Goal: Register for event/course: Sign up to attend an event or enroll in a course

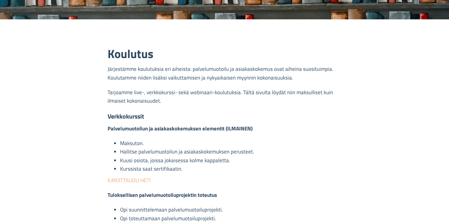
scroll to position [177, 0]
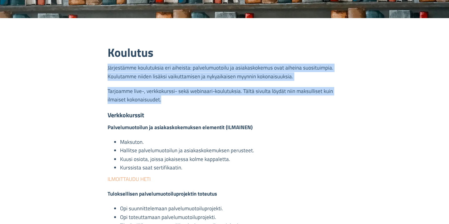
drag, startPoint x: 261, startPoint y: 62, endPoint x: 269, endPoint y: 116, distance: 54.8
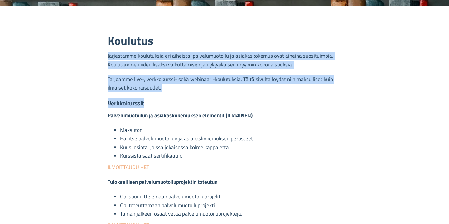
scroll to position [190, 0]
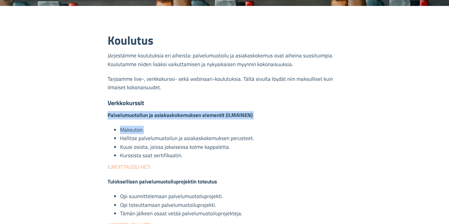
drag, startPoint x: 248, startPoint y: 103, endPoint x: 244, endPoint y: 126, distance: 22.8
click at [244, 126] on li "Maksuton." at bounding box center [230, 130] width 221 height 8
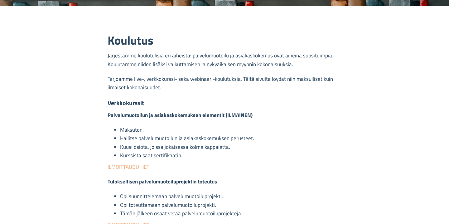
click at [230, 88] on p "Tarjoamme live-, verkkokurssi- sekä webinaari-koulutuksia. Tältä sivulta löydät…" at bounding box center [225, 85] width 234 height 20
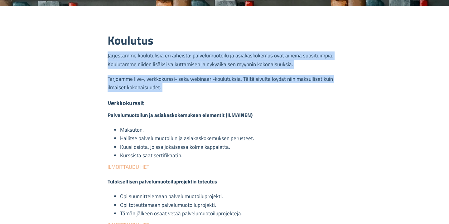
drag, startPoint x: 230, startPoint y: 88, endPoint x: 230, endPoint y: 48, distance: 39.9
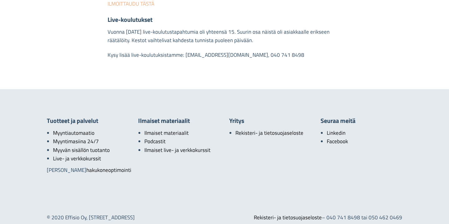
scroll to position [678, 0]
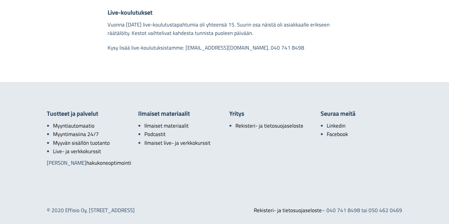
click at [73, 210] on div "© 2020 Effisio Oy , Papinkatu 21 LH 34, 33200 Tampere" at bounding box center [133, 210] width 182 height 8
drag, startPoint x: 73, startPoint y: 210, endPoint x: 83, endPoint y: 211, distance: 10.6
click at [84, 211] on div "© 2020 Effisio Oy , Papinkatu 21 LH 34, 33200 Tampere" at bounding box center [133, 210] width 182 height 8
copy div "Effisio Oy"
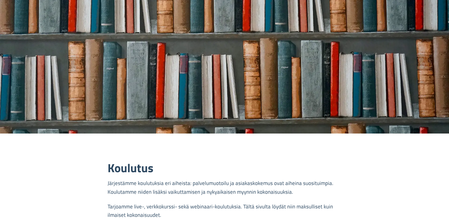
scroll to position [0, 0]
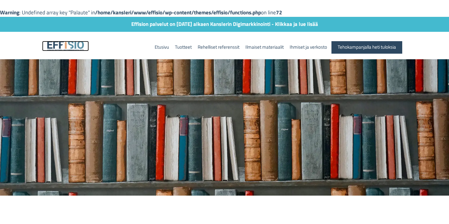
click at [77, 46] on img at bounding box center [65, 46] width 47 height 10
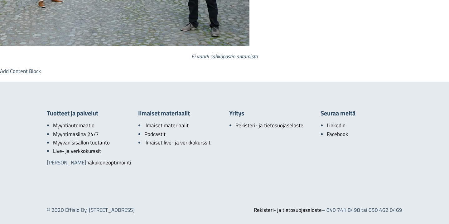
scroll to position [718, 0]
drag, startPoint x: 122, startPoint y: 121, endPoint x: 127, endPoint y: 146, distance: 25.7
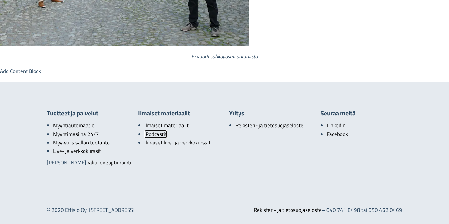
click at [157, 130] on link "Podcastit" at bounding box center [155, 134] width 22 height 8
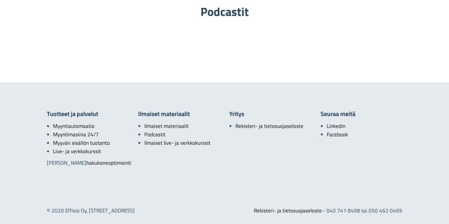
scroll to position [91, 0]
click at [193, 138] on link "Ilmaiset live- ja verkkokurssit" at bounding box center [177, 142] width 67 height 8
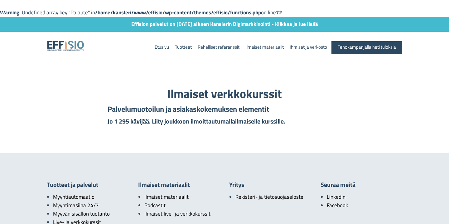
click at [200, 105] on strong "​Palvelumuotoilun ja asiakaskokemuksen elementit" at bounding box center [189, 108] width 162 height 11
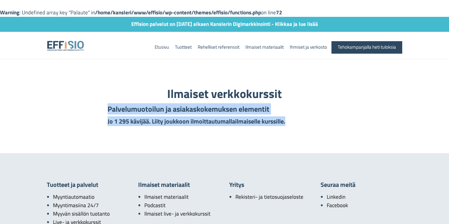
drag, startPoint x: 200, startPoint y: 105, endPoint x: 201, endPoint y: 124, distance: 18.8
click at [201, 124] on div "Ilmaiset verkkokurssit ​ ​ ​Palvelumuotoilun ja asiakaskokemuksen elementit ​ J…" at bounding box center [224, 105] width 243 height 37
click at [201, 124] on span "​ ilmoittautumalla ilmai​selle kurssille ." at bounding box center [237, 121] width 96 height 10
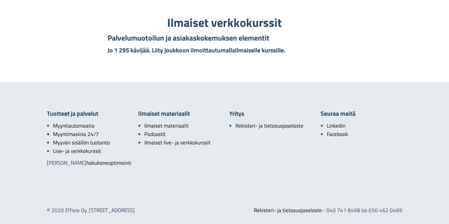
scroll to position [80, 0]
click at [181, 122] on link "Ilmaiset materiaalit" at bounding box center [167, 126] width 46 height 8
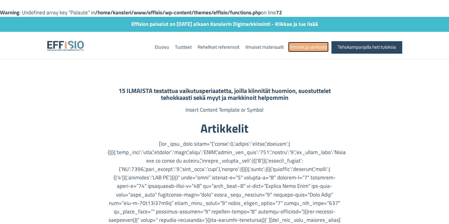
click at [296, 46] on link "Ihmiset ja verkosto" at bounding box center [308, 47] width 41 height 10
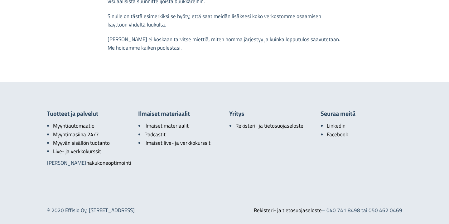
scroll to position [653, 0]
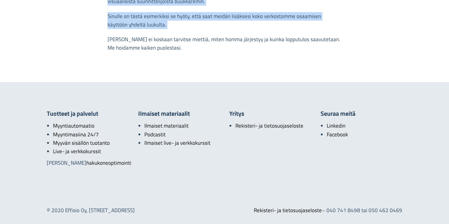
drag, startPoint x: 275, startPoint y: 86, endPoint x: 275, endPoint y: 130, distance: 43.7
click at [275, 32] on p "Sin​ulle on tästä esimerkiksi se hyöty, että saat meidän lisäksesi koko verkost…" at bounding box center [225, 22] width 234 height 20
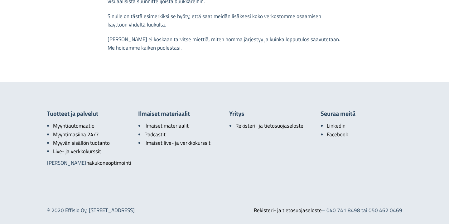
scroll to position [640, 0]
drag, startPoint x: 265, startPoint y: 95, endPoint x: 269, endPoint y: 121, distance: 26.6
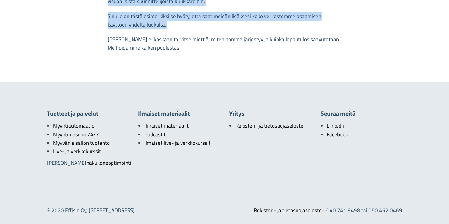
drag, startPoint x: 269, startPoint y: 121, endPoint x: 269, endPoint y: 109, distance: 12.5
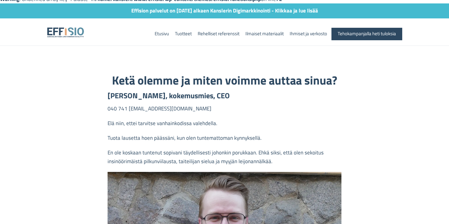
scroll to position [0, 0]
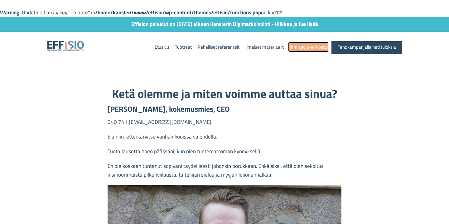
click at [297, 48] on link "Ihmiset ja verkosto" at bounding box center [308, 47] width 41 height 10
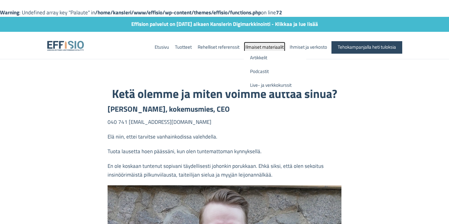
click at [272, 48] on link "Ilmaiset materiaalit" at bounding box center [264, 47] width 41 height 10
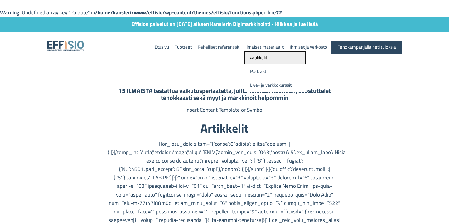
click at [272, 59] on link "Artikkelit" at bounding box center [275, 58] width 62 height 14
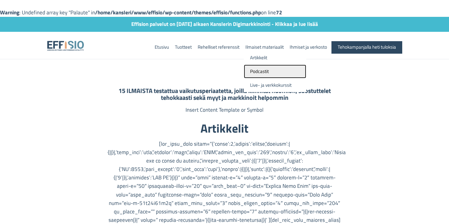
click at [269, 67] on link "Podcastit" at bounding box center [275, 72] width 62 height 14
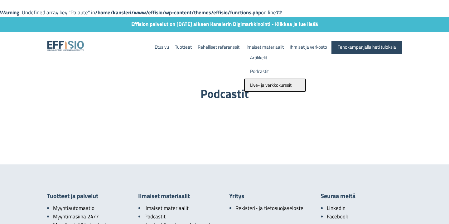
click at [266, 79] on link "Live- ja verkkokurssit" at bounding box center [275, 85] width 62 height 14
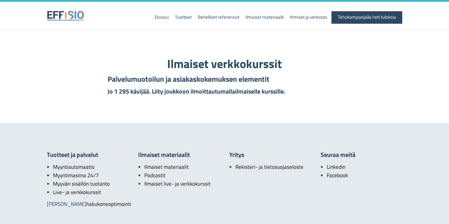
scroll to position [37, 0]
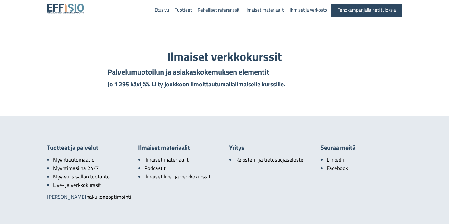
click at [247, 70] on strong "​Palvelumuotoilun ja asiakaskokemuksen elementit" at bounding box center [189, 71] width 162 height 11
drag, startPoint x: 247, startPoint y: 70, endPoint x: 252, endPoint y: 91, distance: 21.9
click at [252, 91] on div "Ilmaiset verkkokurssit ​ ​ ​Palvelumuotoilun ja asiakaskokemuksen elementit ​ J…" at bounding box center [224, 69] width 365 height 47
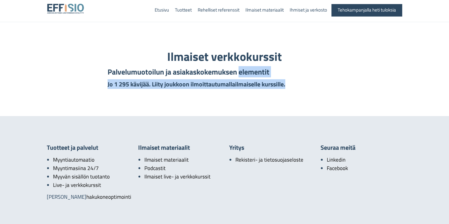
click at [252, 91] on div "Ilmaiset verkkokurssit ​ ​ ​Palvelumuotoilun ja asiakaskokemuksen elementit ​ J…" at bounding box center [224, 69] width 365 height 47
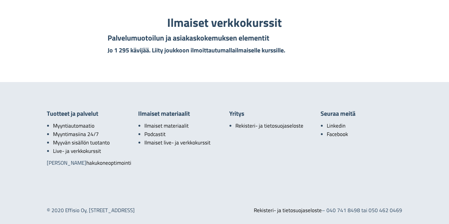
scroll to position [79, 0]
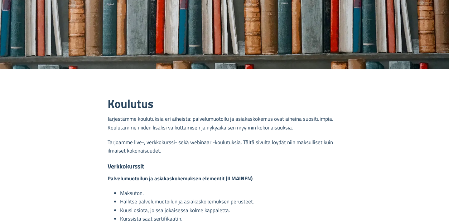
scroll to position [149, 0]
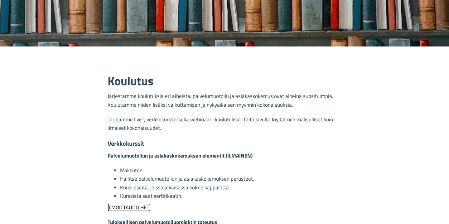
click at [139, 207] on link "ILMOITTAUDU HETI" at bounding box center [129, 207] width 43 height 8
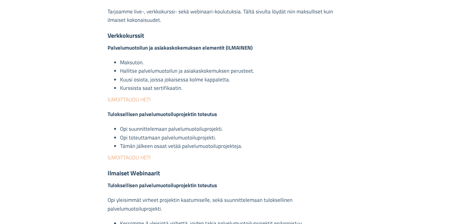
scroll to position [273, 0]
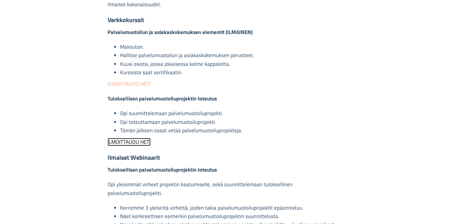
click at [131, 140] on link "ILMOITTAUDU HETI" at bounding box center [129, 142] width 43 height 8
click at [161, 31] on strong "Palvelumuotoilun ja asiakaskokemuksen elementit (ILMAINEN)" at bounding box center [180, 32] width 145 height 8
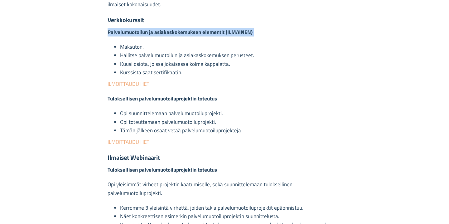
click at [161, 31] on strong "Palvelumuotoilun ja asiakaskokemuksen elementit (ILMAINEN)" at bounding box center [180, 32] width 145 height 8
copy div "Palvelumuotoilun ja asiakaskokemuksen elementit (ILMAINEN)"
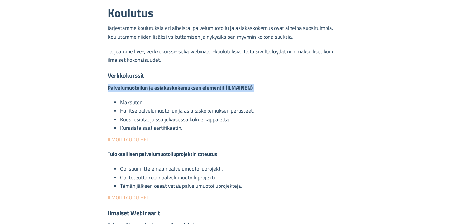
scroll to position [204, 0]
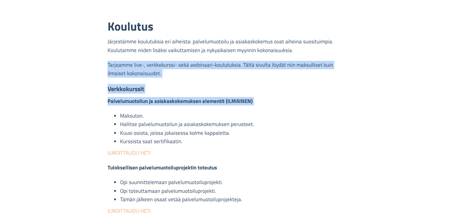
drag, startPoint x: 270, startPoint y: 97, endPoint x: 271, endPoint y: 66, distance: 30.9
click at [271, 66] on p "Tarjoamme live-, verkkokurssi- sekä webinaari-koulutuksia. Tältä sivulta löydät…" at bounding box center [225, 71] width 234 height 20
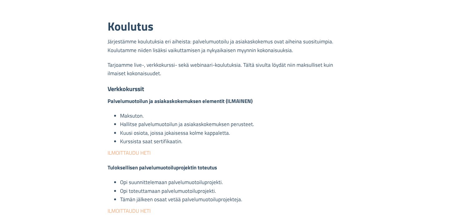
click at [271, 66] on p "Tarjoamme live-, verkkokurssi- sekä webinaari-koulutuksia. Tältä sivulta löydät…" at bounding box center [225, 71] width 234 height 20
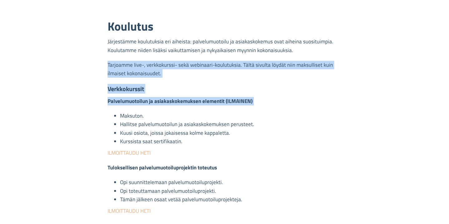
drag, startPoint x: 271, startPoint y: 66, endPoint x: 268, endPoint y: 141, distance: 75.2
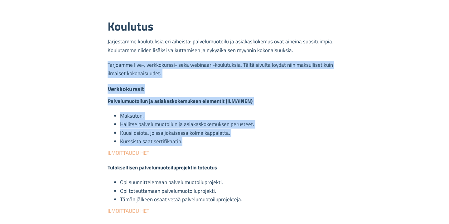
click at [268, 141] on li "Kurssista saat sertifikaatin." at bounding box center [230, 141] width 221 height 8
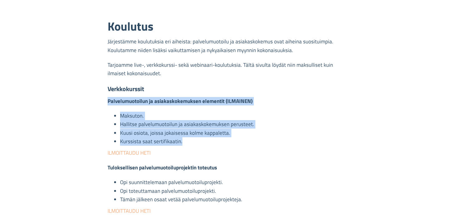
drag, startPoint x: 268, startPoint y: 141, endPoint x: 277, endPoint y: 92, distance: 49.8
click at [277, 92] on h3 "Verkkokurssit" at bounding box center [225, 88] width 234 height 7
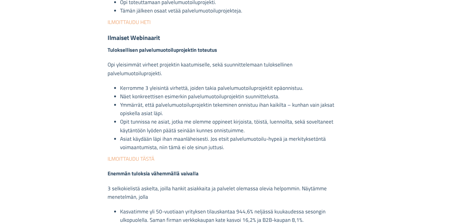
scroll to position [401, 0]
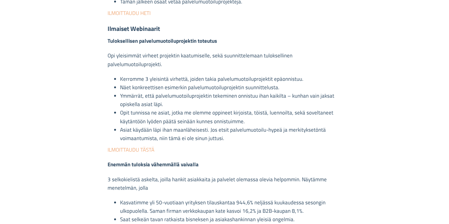
click at [202, 116] on li "Opit tunnissa ne asiat, jotka me olemme oppineet kirjoista, töistä, luennoilta,…" at bounding box center [230, 117] width 221 height 17
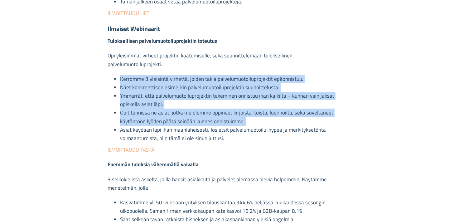
drag, startPoint x: 202, startPoint y: 116, endPoint x: 201, endPoint y: 70, distance: 46.5
click at [201, 70] on div "Koulutus Järjestämme koulutuksia eri aiheista: palvelumuotoilu ja asiakaskokemu…" at bounding box center [224, 77] width 243 height 510
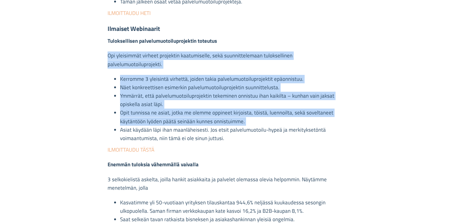
click at [201, 70] on p "Opi yleisimmät virheet projektin kaatumiselle, sekä suunnittelemaan tuloksellin…" at bounding box center [225, 61] width 234 height 20
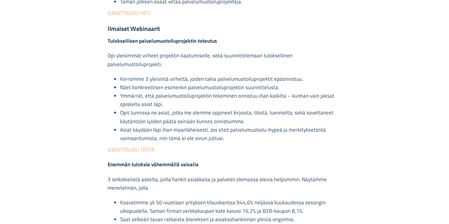
click at [201, 70] on p "Opi yleisimmät virheet projektin kaatumiselle, sekä suunnittelemaan tuloksellin…" at bounding box center [225, 61] width 234 height 20
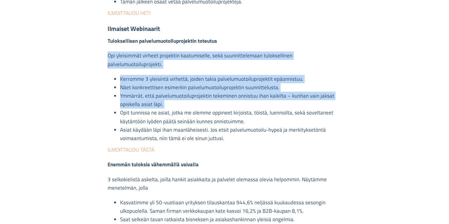
drag, startPoint x: 201, startPoint y: 70, endPoint x: 201, endPoint y: 108, distance: 37.7
click at [201, 106] on div "Koulutus Järjestämme koulutuksia eri aiheista: palvelumuotoilu ja asiakaskokemu…" at bounding box center [224, 77] width 243 height 510
click at [201, 108] on li "Ymmärrät, että palvelumuotoiluprojektin tekeminen onnistuu ihan kaikilta – kunh…" at bounding box center [230, 100] width 221 height 17
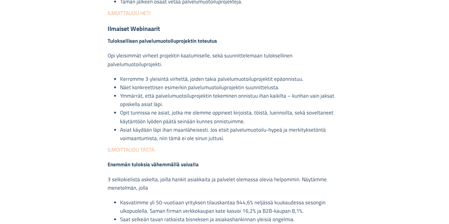
click at [201, 108] on li "Ymmärrät, että palvelumuotoiluprojektin tekeminen onnistuu ihan kaikilta – kunh…" at bounding box center [230, 100] width 221 height 17
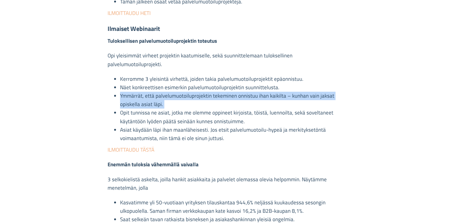
drag, startPoint x: 201, startPoint y: 108, endPoint x: 201, endPoint y: 82, distance: 25.6
click at [201, 82] on ul "Kerromme 3 yleisintä virhettä, joiden takia palvelumuotoiluprojektit epäonnistu…" at bounding box center [225, 109] width 234 height 68
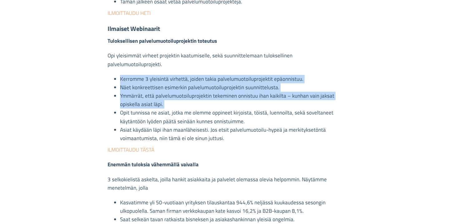
click at [201, 82] on li "Kerromme 3 yleisintä virhettä, joiden takia palvelumuotoiluprojektit epäonnistu…" at bounding box center [230, 79] width 221 height 8
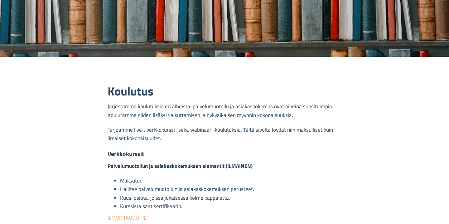
scroll to position [127, 0]
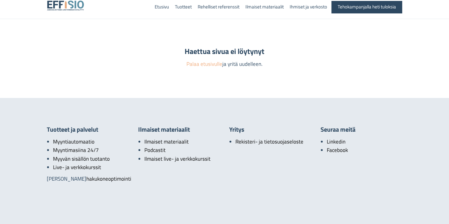
scroll to position [56, 0]
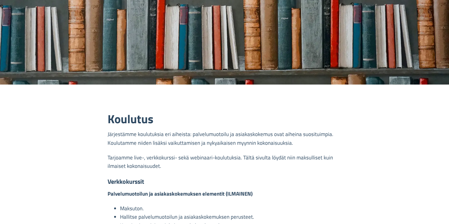
scroll to position [159, 0]
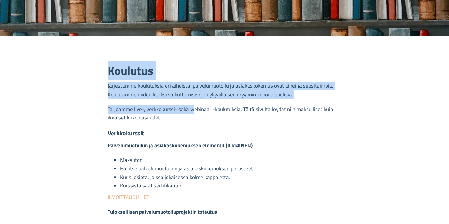
drag, startPoint x: 193, startPoint y: 63, endPoint x: 200, endPoint y: 132, distance: 69.3
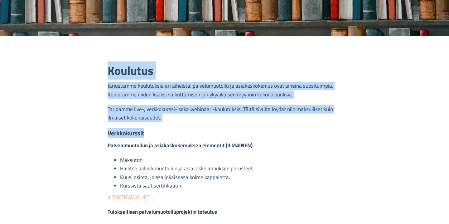
click at [200, 132] on h3 "Verkkokurssit" at bounding box center [225, 133] width 234 height 7
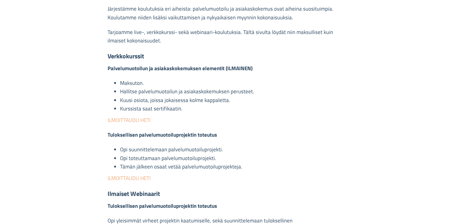
scroll to position [277, 0]
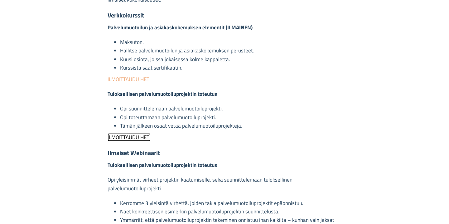
click at [145, 137] on link "ILMOITTAUDU HETI" at bounding box center [129, 137] width 43 height 8
click at [133, 81] on link "ILMOITTAUDU HETI" at bounding box center [129, 79] width 43 height 8
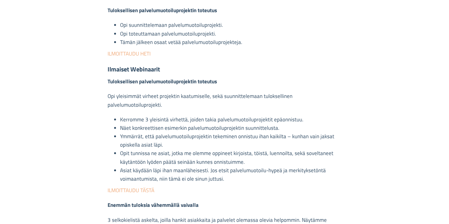
scroll to position [362, 0]
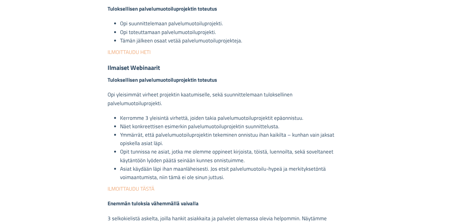
click at [133, 81] on strong "Tuloksellisen palvelumuotoiluprojektin toteutus" at bounding box center [162, 80] width 109 height 8
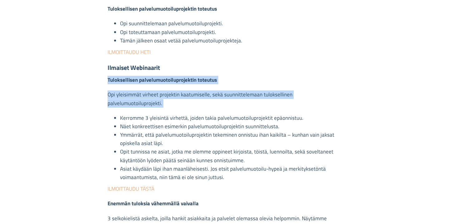
drag, startPoint x: 133, startPoint y: 81, endPoint x: 146, endPoint y: 136, distance: 56.5
click at [146, 134] on div "Koulutus Järjestämme koulutuksia eri aiheista: palvelumuotoilu ja asiakaskokemu…" at bounding box center [224, 116] width 243 height 510
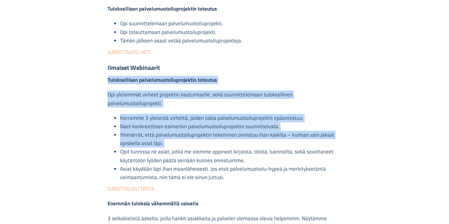
click at [146, 136] on li "Ymmärrät, että palvelumuotoiluprojektin tekeminen onnistuu ihan kaikilta – kunh…" at bounding box center [230, 139] width 221 height 17
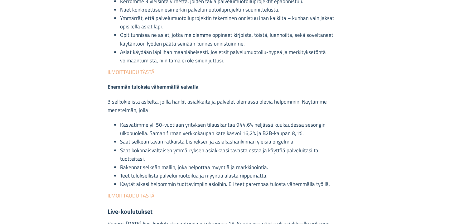
scroll to position [512, 0]
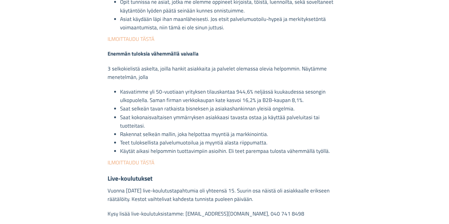
click at [146, 138] on li "Teet tuloksellista palvelumuotoilua ja myyntiä alasta riippumatta." at bounding box center [230, 142] width 221 height 8
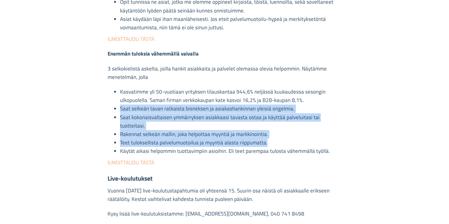
drag, startPoint x: 146, startPoint y: 136, endPoint x: 148, endPoint y: 80, distance: 55.6
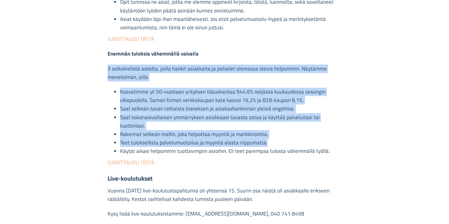
click at [148, 80] on p "3 selkokielistä askelta, joilla hankit asiakkaita ja palvelet olemassa olevia h…" at bounding box center [225, 75] width 234 height 20
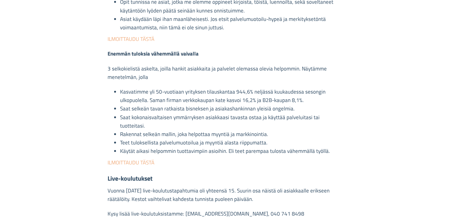
click at [148, 80] on p "3 selkokielistä askelta, joilla hankit asiakkaita ja palvelet olemassa olevia h…" at bounding box center [225, 75] width 234 height 20
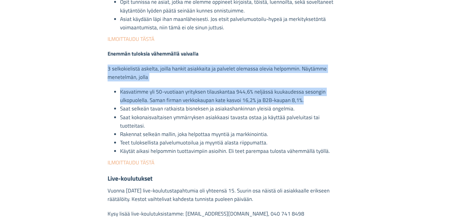
drag, startPoint x: 148, startPoint y: 80, endPoint x: 155, endPoint y: 118, distance: 38.3
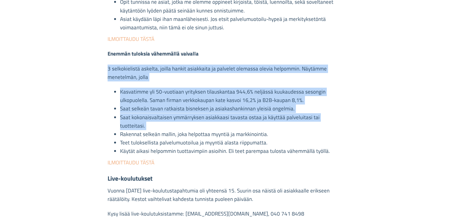
click at [155, 118] on span "Saat kokonaisvaltaisen ymmärryksen asiakkaasi tavasta ostaa ja käyttää ​palvelu…" at bounding box center [220, 121] width 200 height 17
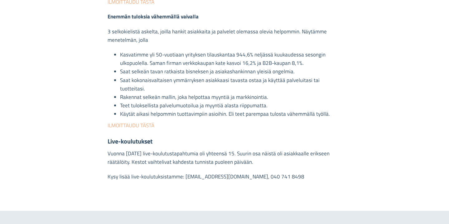
scroll to position [554, 0]
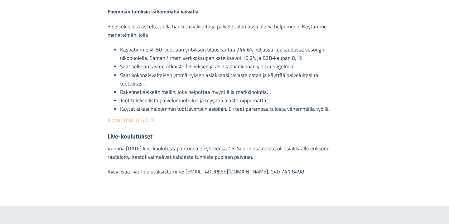
click at [148, 144] on p "Vuonna 2018 live-koulutustapahtumia oli yhteensä 15. Suurin osa näistä oli asia…" at bounding box center [225, 154] width 234 height 20
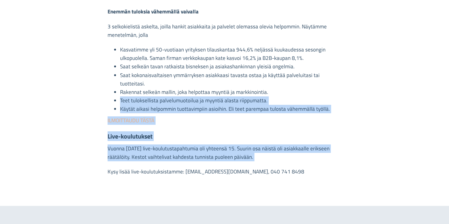
drag, startPoint x: 148, startPoint y: 141, endPoint x: 166, endPoint y: 88, distance: 56.3
click at [166, 96] on li "Teet tuloksellista palvelumuotoilua ja myyntiä alasta riippumatta." at bounding box center [230, 100] width 221 height 8
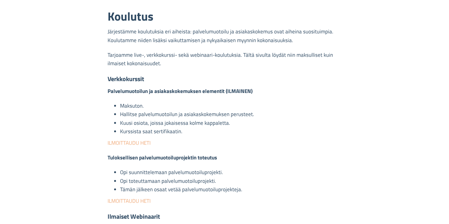
scroll to position [211, 0]
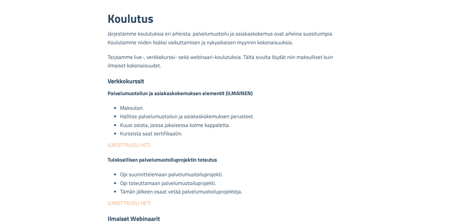
click at [162, 93] on strong "Palvelumuotoilun ja asiakaskokemuksen elementit (ILMAINEN)" at bounding box center [180, 93] width 145 height 8
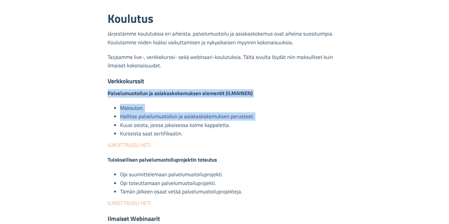
drag, startPoint x: 162, startPoint y: 93, endPoint x: 169, endPoint y: 124, distance: 32.4
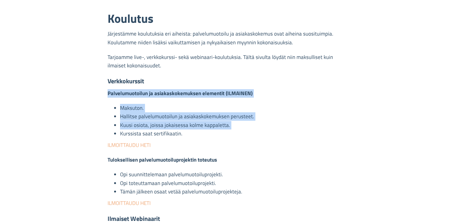
click at [169, 124] on li "Kuusi osiota, joissa jokaisessa kolme kappaletta." at bounding box center [230, 125] width 221 height 8
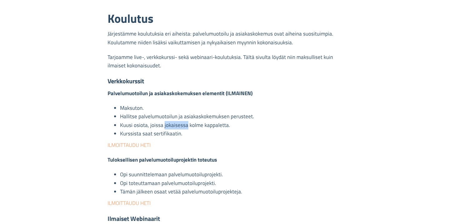
click at [169, 124] on li "Kuusi osiota, joissa jokaisessa kolme kappaletta." at bounding box center [230, 125] width 221 height 8
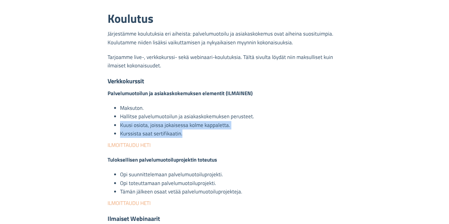
drag, startPoint x: 169, startPoint y: 124, endPoint x: 180, endPoint y: 136, distance: 15.5
click at [180, 136] on ul "Maksuton. Hallitse palvelumuotoilun ja asiakaskokemuksen perusteet. Kuusi osiot…" at bounding box center [225, 121] width 234 height 34
click at [180, 136] on li "Kurssista saat sertifikaatin." at bounding box center [230, 133] width 221 height 8
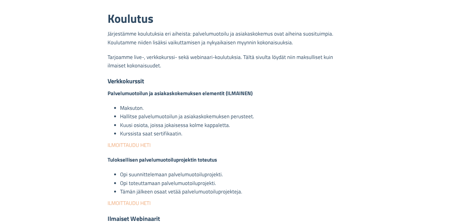
click at [180, 136] on li "Kurssista saat sertifikaatin." at bounding box center [230, 133] width 221 height 8
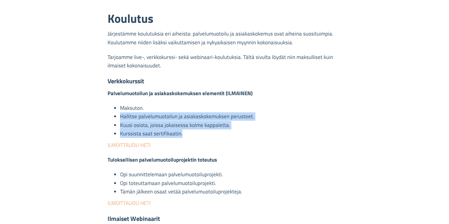
drag, startPoint x: 180, startPoint y: 136, endPoint x: 174, endPoint y: 117, distance: 19.4
click at [174, 117] on ul "Maksuton. Hallitse palvelumuotoilun ja asiakaskokemuksen perusteet. Kuusi osiot…" at bounding box center [225, 121] width 234 height 34
click at [174, 117] on li "Hallitse palvelumuotoilun ja asiakaskokemuksen perusteet." at bounding box center [230, 116] width 221 height 8
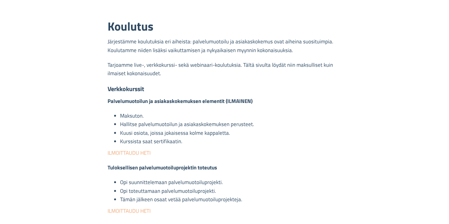
scroll to position [196, 0]
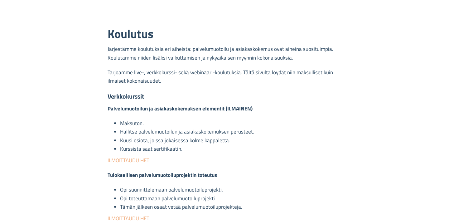
click at [171, 109] on strong "Palvelumuotoilun ja asiakaskokemuksen elementit (ILMAINEN)" at bounding box center [180, 108] width 145 height 8
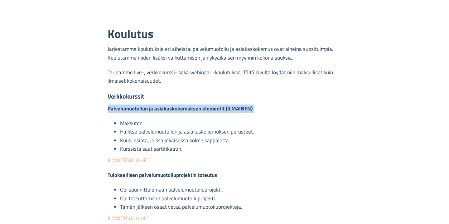
click at [171, 109] on strong "Palvelumuotoilun ja asiakaskokemuksen elementit (ILMAINEN)" at bounding box center [180, 108] width 145 height 8
copy div "Palvelumuotoilun ja asiakaskokemuksen elementit (ILMAINEN)"
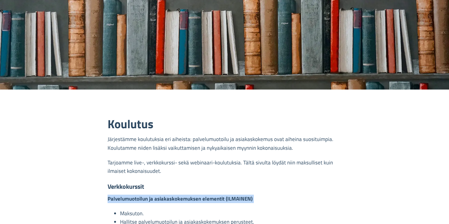
scroll to position [107, 0]
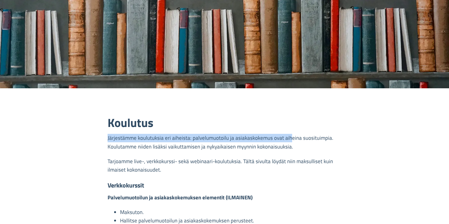
drag, startPoint x: 287, startPoint y: 126, endPoint x: 287, endPoint y: 174, distance: 48.3
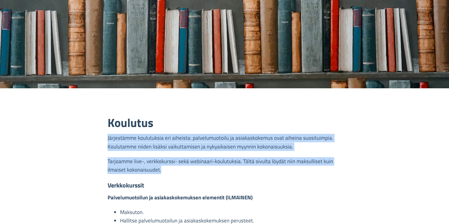
click at [287, 174] on p "Tarjoamme live-, verkkokurssi- sekä webinaari-koulutuksia. Tältä sivulta löydät…" at bounding box center [225, 167] width 234 height 20
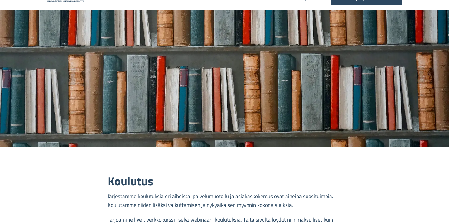
scroll to position [6, 0]
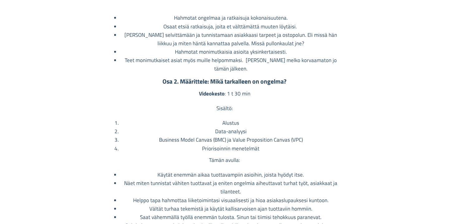
scroll to position [302, 0]
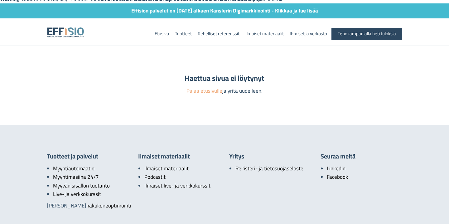
scroll to position [18, 0]
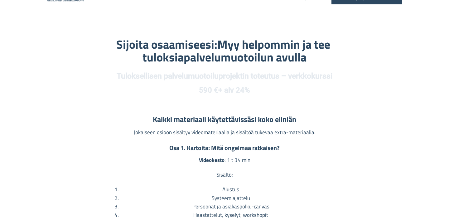
scroll to position [63, 0]
